Goal: Task Accomplishment & Management: Use online tool/utility

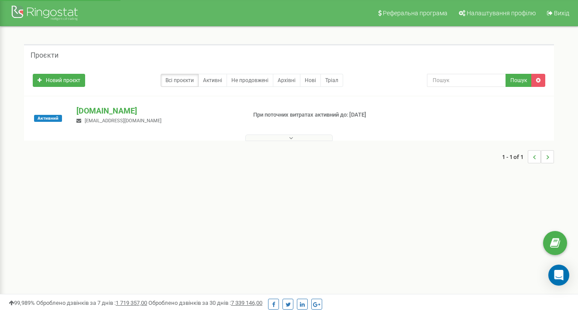
click at [252, 142] on div "1 - 1 of 1" at bounding box center [289, 156] width 530 height 31
click at [252, 138] on button at bounding box center [288, 137] width 87 height 7
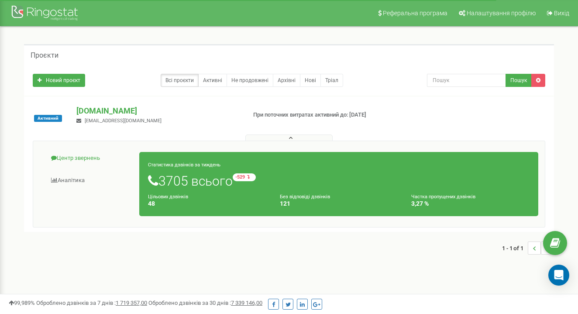
click at [79, 157] on link "Центр звернень" at bounding box center [90, 158] width 100 height 21
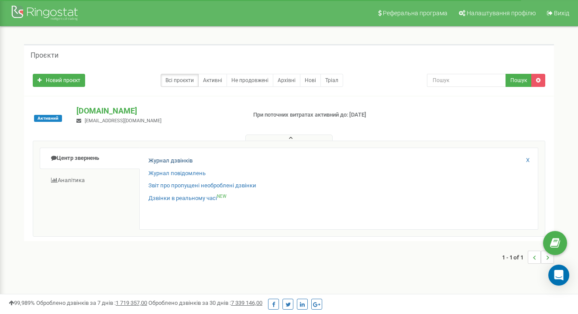
click at [150, 160] on link "Журнал дзвінків" at bounding box center [170, 161] width 44 height 8
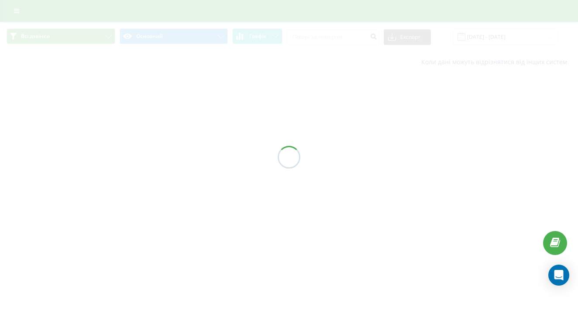
click at [358, 38] on div at bounding box center [289, 157] width 578 height 314
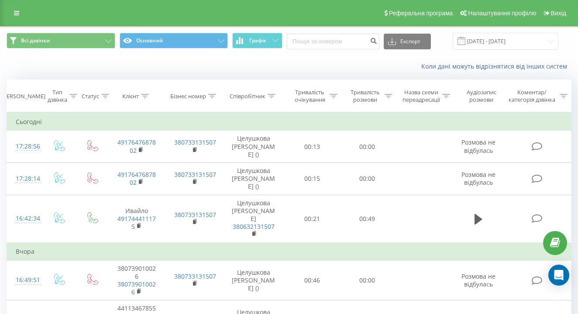
click at [348, 38] on div "Всі дзвінки Основний Графік Експорт .csv .xls .xlsx 19.07.2025 - 19.08.2025" at bounding box center [288, 41] width 577 height 29
click at [359, 50] on div "Експорт .csv .xls .xlsx 19.07.2025 - 19.08.2025" at bounding box center [423, 41] width 272 height 17
click at [359, 49] on input at bounding box center [333, 42] width 93 height 16
paste input "4917647687802"
type input "4917647687802"
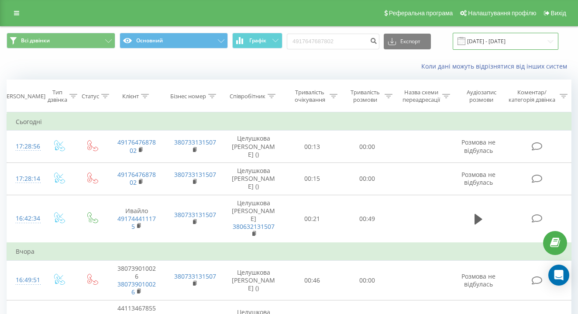
click at [510, 45] on input "19.07.2025 - 19.08.2025" at bounding box center [506, 41] width 106 height 17
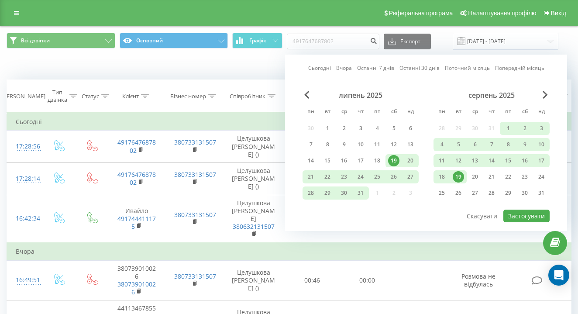
click at [370, 50] on div "4917647687802 Експорт .csv .xls .xlsx 19.07.2025 - 19.08.2025 Сьогодні Вчора Ос…" at bounding box center [423, 41] width 272 height 17
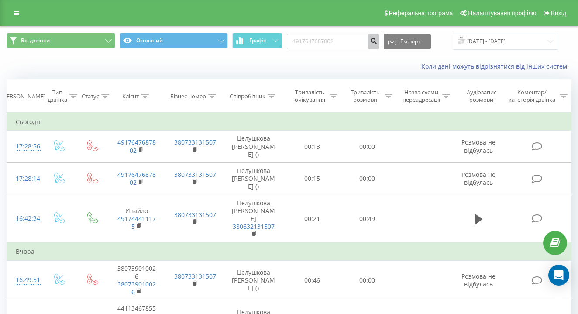
click at [377, 42] on icon "submit" at bounding box center [373, 39] width 7 height 5
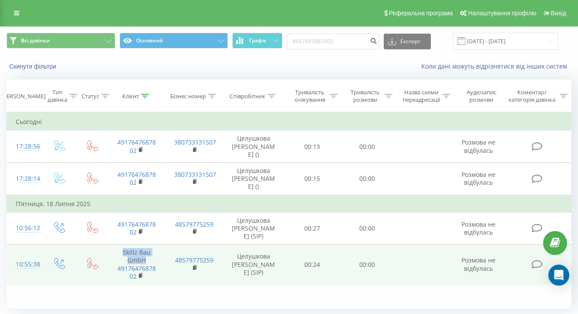
drag, startPoint x: 147, startPoint y: 246, endPoint x: 124, endPoint y: 238, distance: 24.3
click at [124, 245] on td "Skillz Bau GmbH 4917647687802" at bounding box center [136, 265] width 57 height 40
copy td "Skillz Bau GmbH"
